Goal: Task Accomplishment & Management: Manage account settings

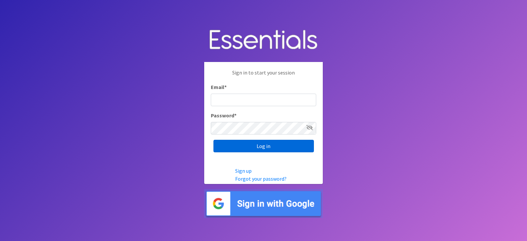
type input "[EMAIL_ADDRESS][DOMAIN_NAME]"
click at [275, 144] on input "Log in" at bounding box center [263, 146] width 100 height 13
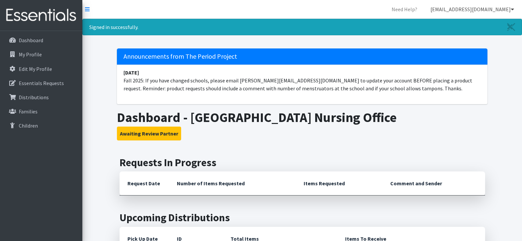
click at [511, 8] on link "[EMAIL_ADDRESS][DOMAIN_NAME]" at bounding box center [472, 9] width 94 height 13
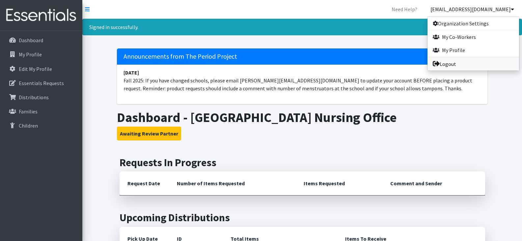
click at [459, 62] on link "Logout" at bounding box center [474, 63] width 92 height 13
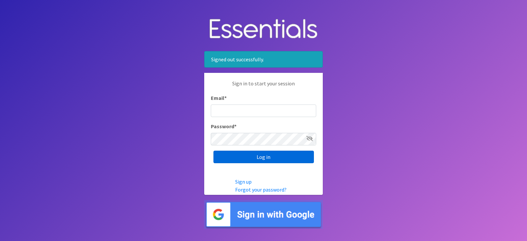
type input "[EMAIL_ADDRESS][DOMAIN_NAME]"
click at [279, 157] on input "Log in" at bounding box center [263, 157] width 100 height 13
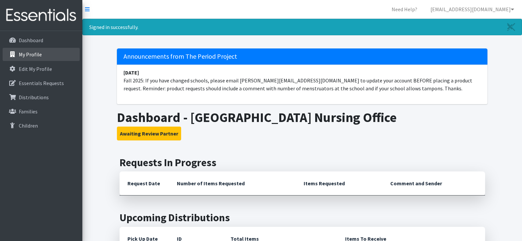
click at [36, 54] on p "My Profile" at bounding box center [30, 54] width 23 height 7
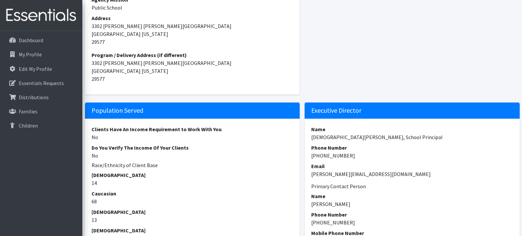
scroll to position [163, 0]
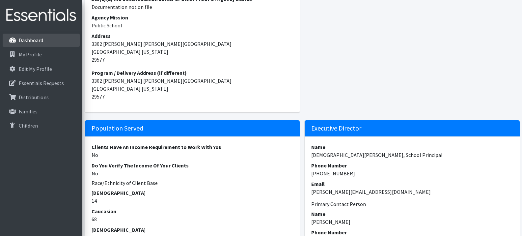
click at [36, 42] on p "Dashboard" at bounding box center [31, 40] width 24 height 7
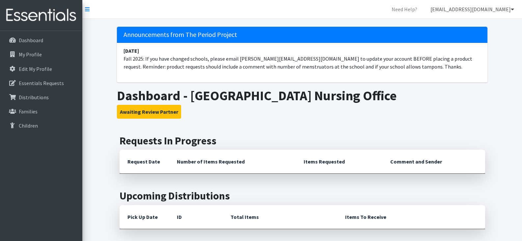
click at [512, 9] on icon at bounding box center [512, 9] width 3 height 5
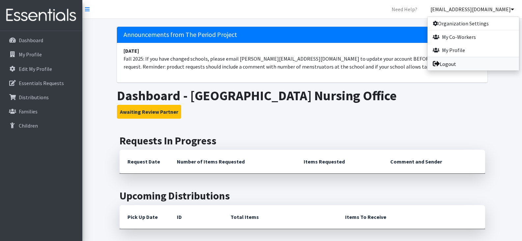
click at [454, 65] on link "Logout" at bounding box center [474, 63] width 92 height 13
